Goal: Check status: Check status

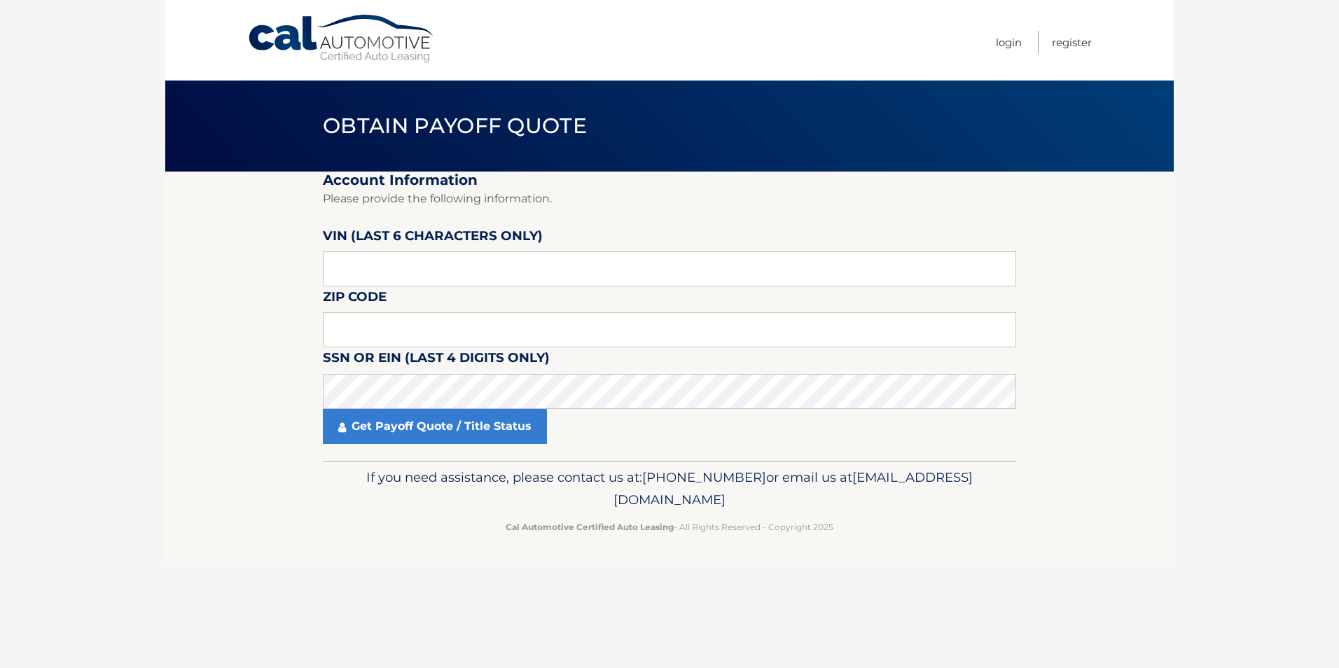
click at [399, 288] on fieldset "Account Information Please provide the following information. [PERSON_NAME] (la…" at bounding box center [669, 316] width 693 height 289
click at [402, 274] on input "text" at bounding box center [669, 268] width 693 height 35
click at [401, 272] on input "text" at bounding box center [669, 268] width 693 height 35
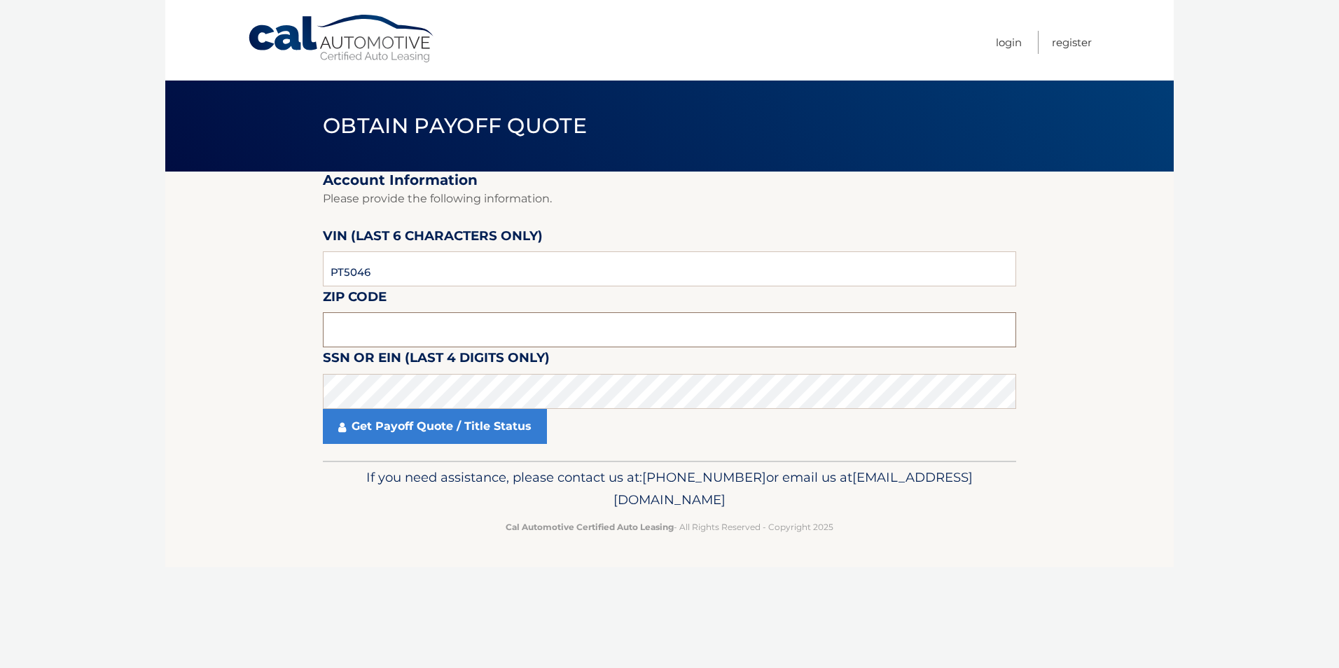
click at [479, 325] on input "text" at bounding box center [669, 329] width 693 height 35
click at [450, 266] on input "PT5046" at bounding box center [669, 268] width 693 height 35
type input "P*****"
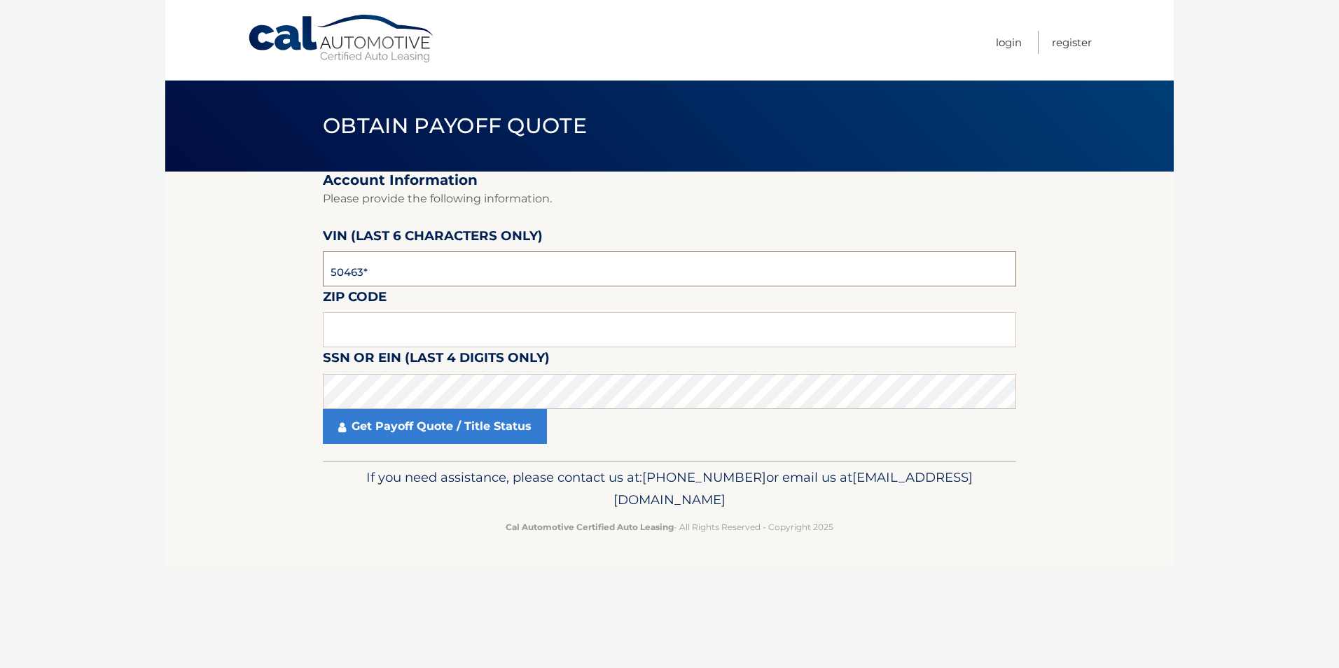
type input "504633"
click at [389, 332] on input "text" at bounding box center [669, 329] width 693 height 35
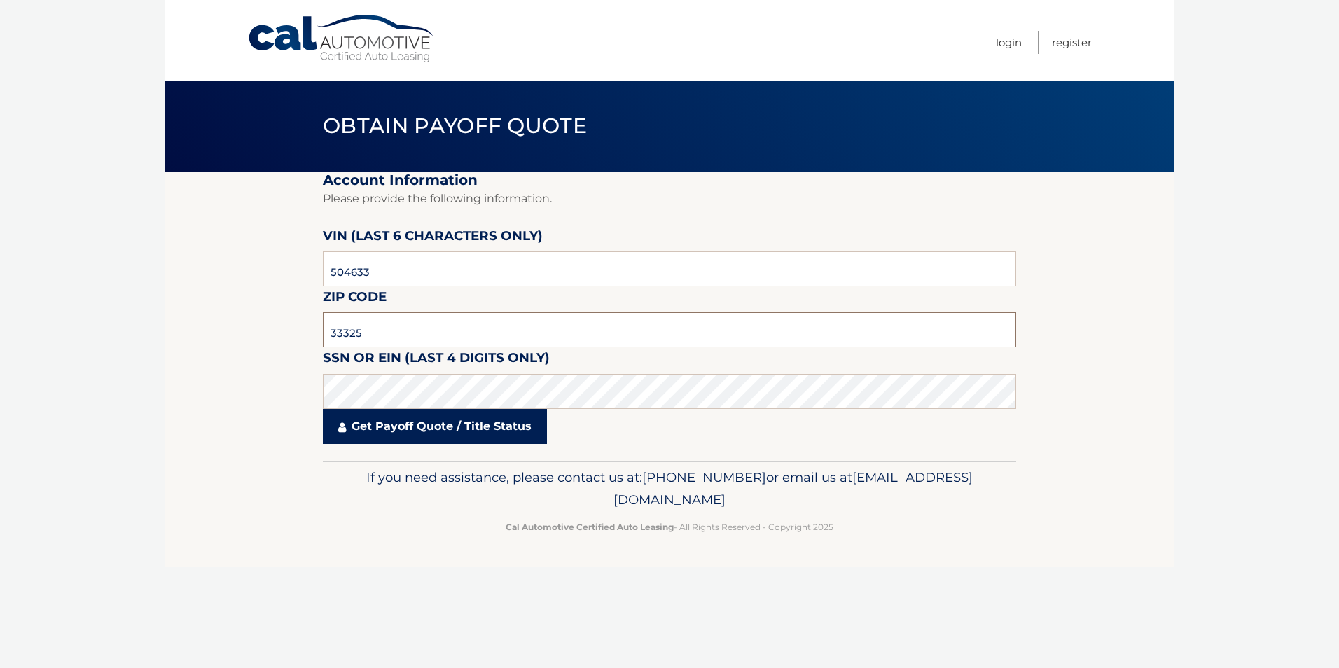
type input "33325"
click at [376, 409] on link "Get Payoff Quote / Title Status" at bounding box center [435, 426] width 224 height 35
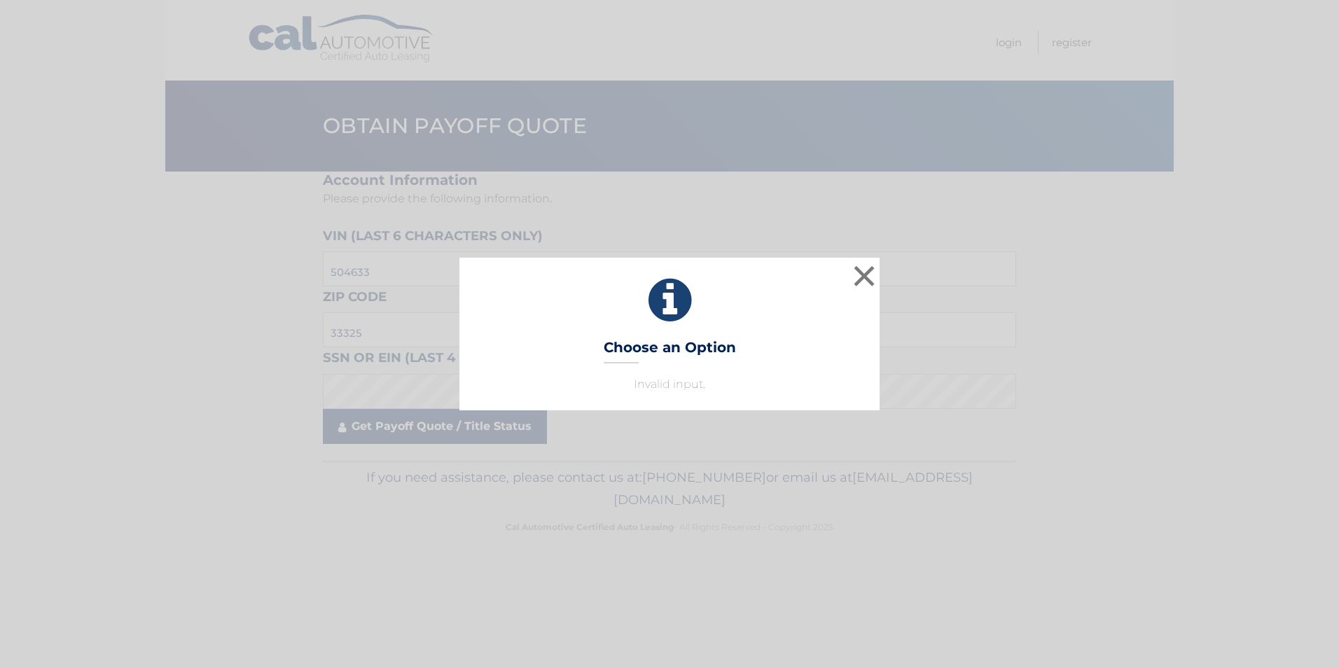
click at [376, 401] on div "× Choose an Option Invalid input. This is what you see on secong view" at bounding box center [670, 334] width 1328 height 153
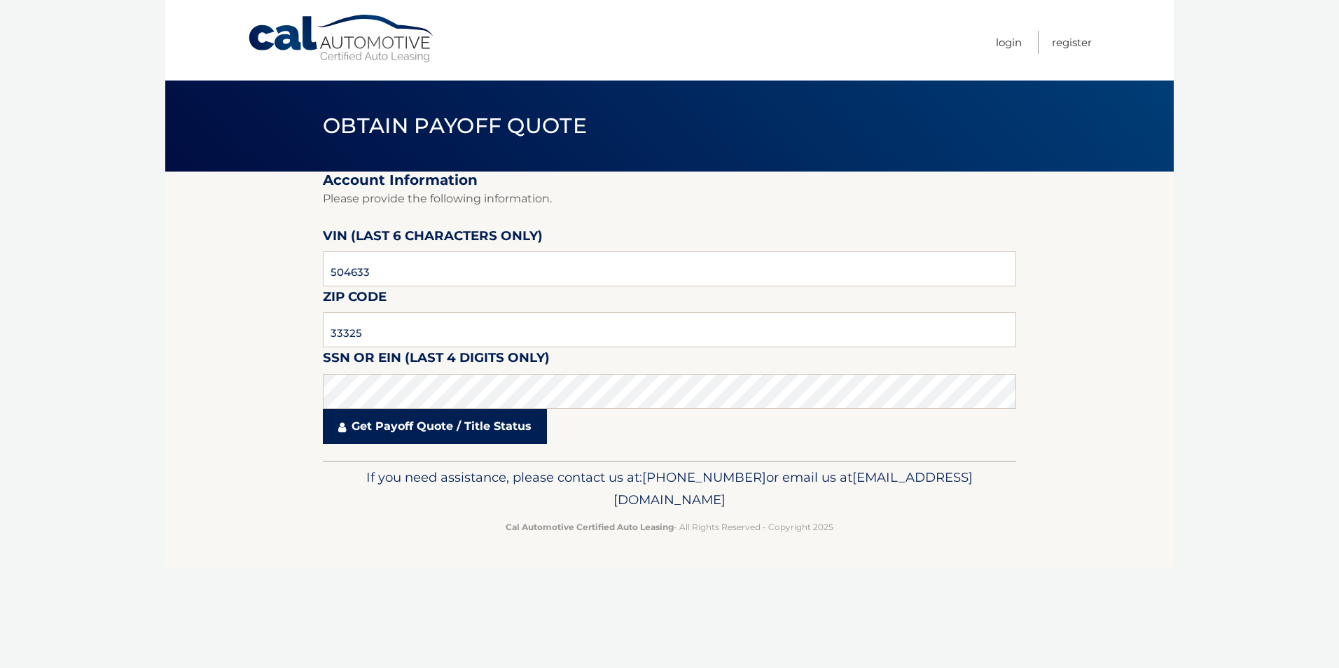
click at [423, 416] on link "Get Payoff Quote / Title Status" at bounding box center [435, 426] width 224 height 35
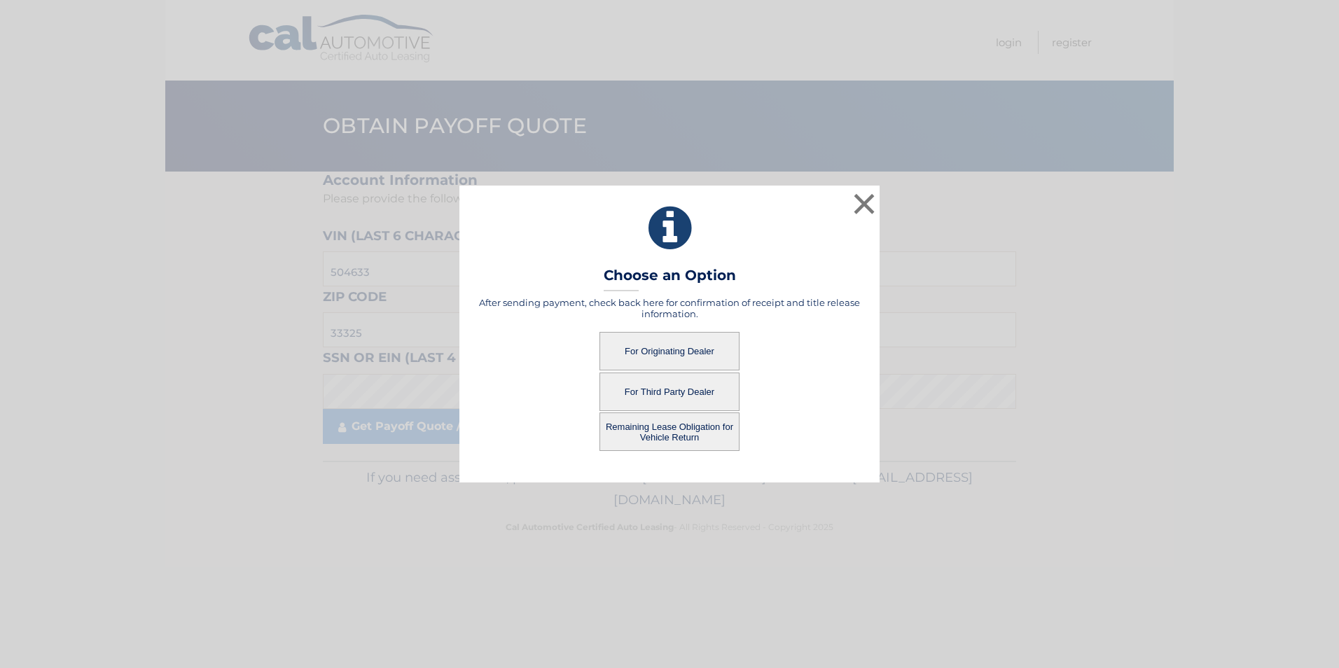
click at [715, 356] on button "For Originating Dealer" at bounding box center [670, 351] width 140 height 39
click at [683, 357] on button "For Originating Dealer" at bounding box center [670, 351] width 140 height 39
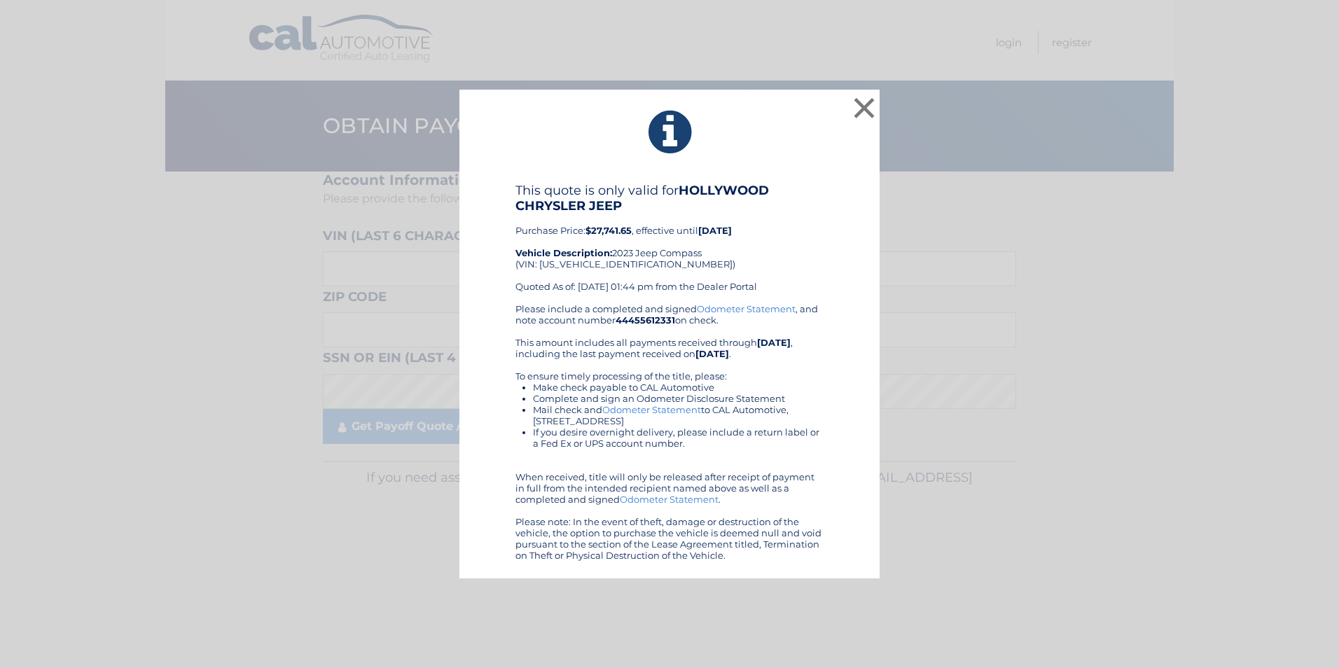
click at [883, 97] on div "× This quote is only valid for HOLLYWOOD CHRYSLER JEEP Purchase Price: $27,741.…" at bounding box center [670, 334] width 1328 height 489
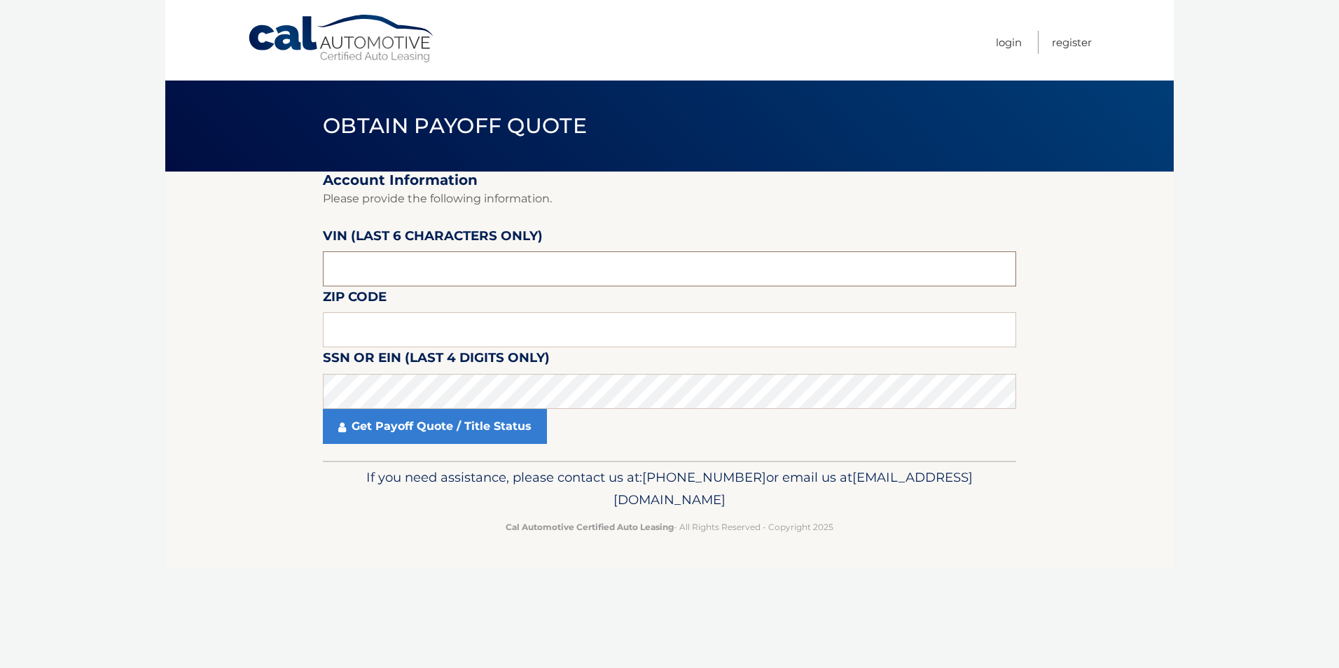
click at [485, 276] on input "text" at bounding box center [669, 268] width 693 height 35
click at [494, 268] on input "text" at bounding box center [669, 268] width 693 height 35
type input "504633"
type input "33325"
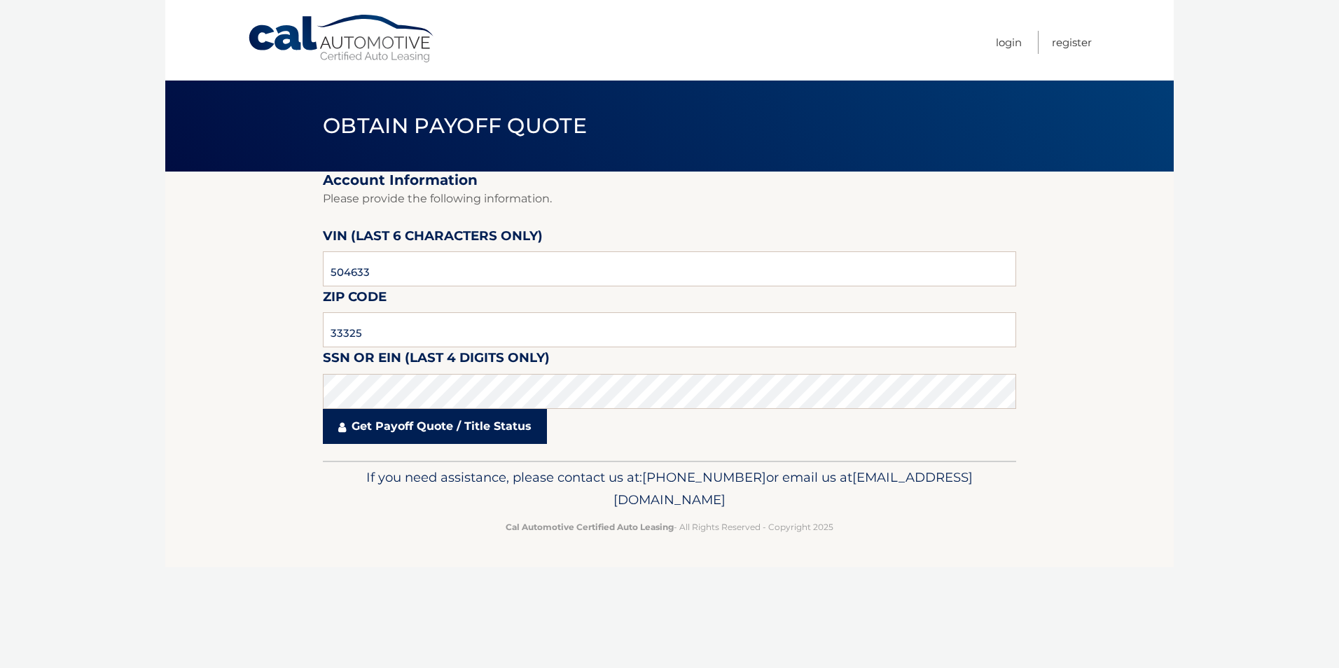
click at [445, 420] on link "Get Payoff Quote / Title Status" at bounding box center [435, 426] width 224 height 35
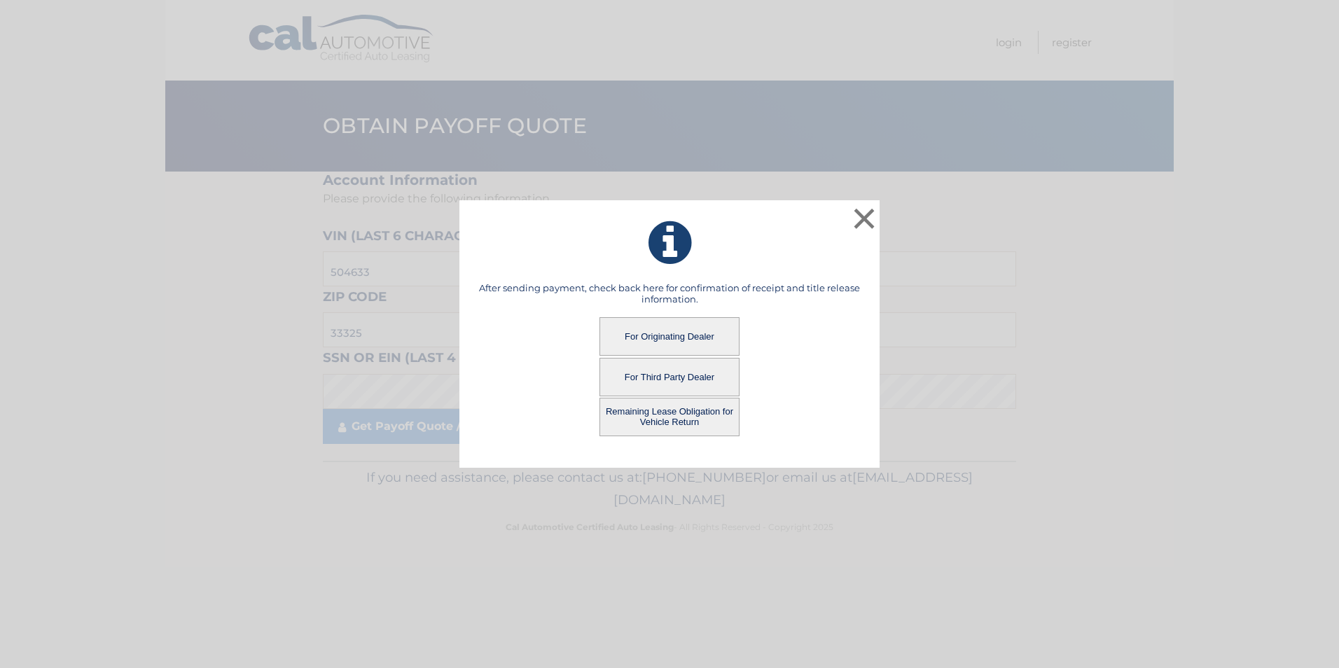
click at [646, 424] on button "Remaining Lease Obligation for Vehicle Return" at bounding box center [670, 417] width 140 height 39
click at [658, 414] on button "Remaining Lease Obligation for Vehicle Return" at bounding box center [670, 417] width 140 height 39
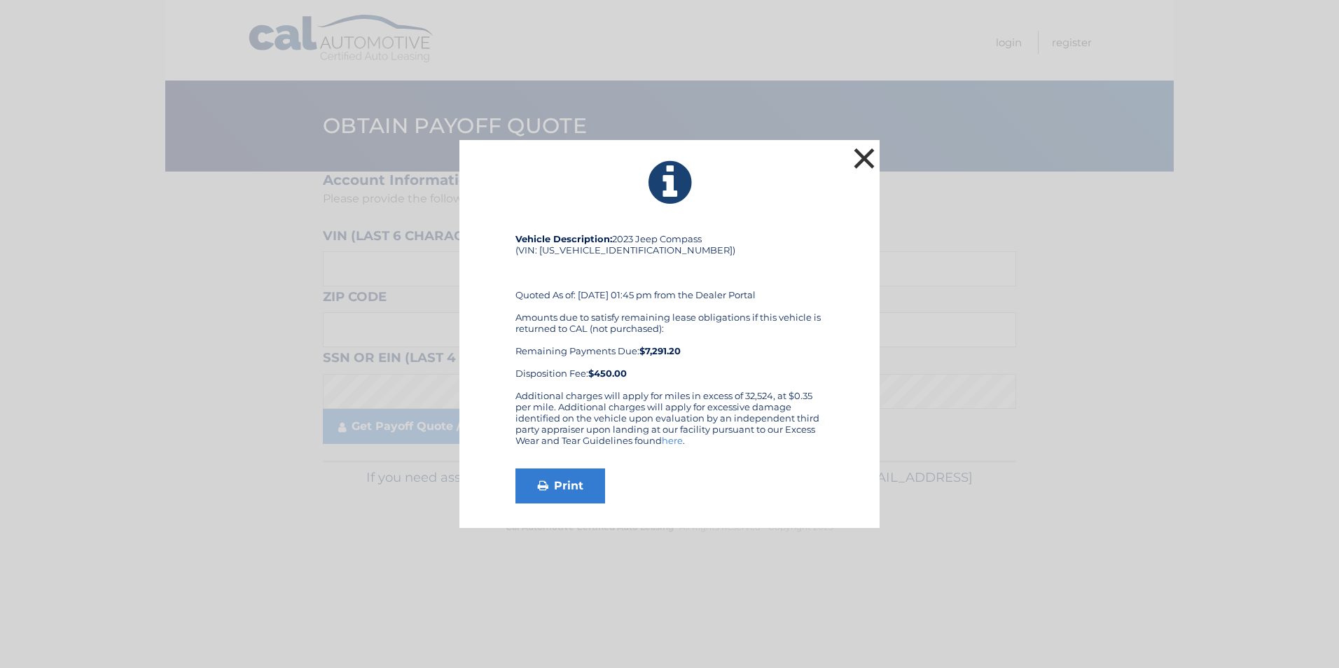
click at [861, 158] on button "×" at bounding box center [864, 158] width 28 height 28
